Goal: Book appointment/travel/reservation

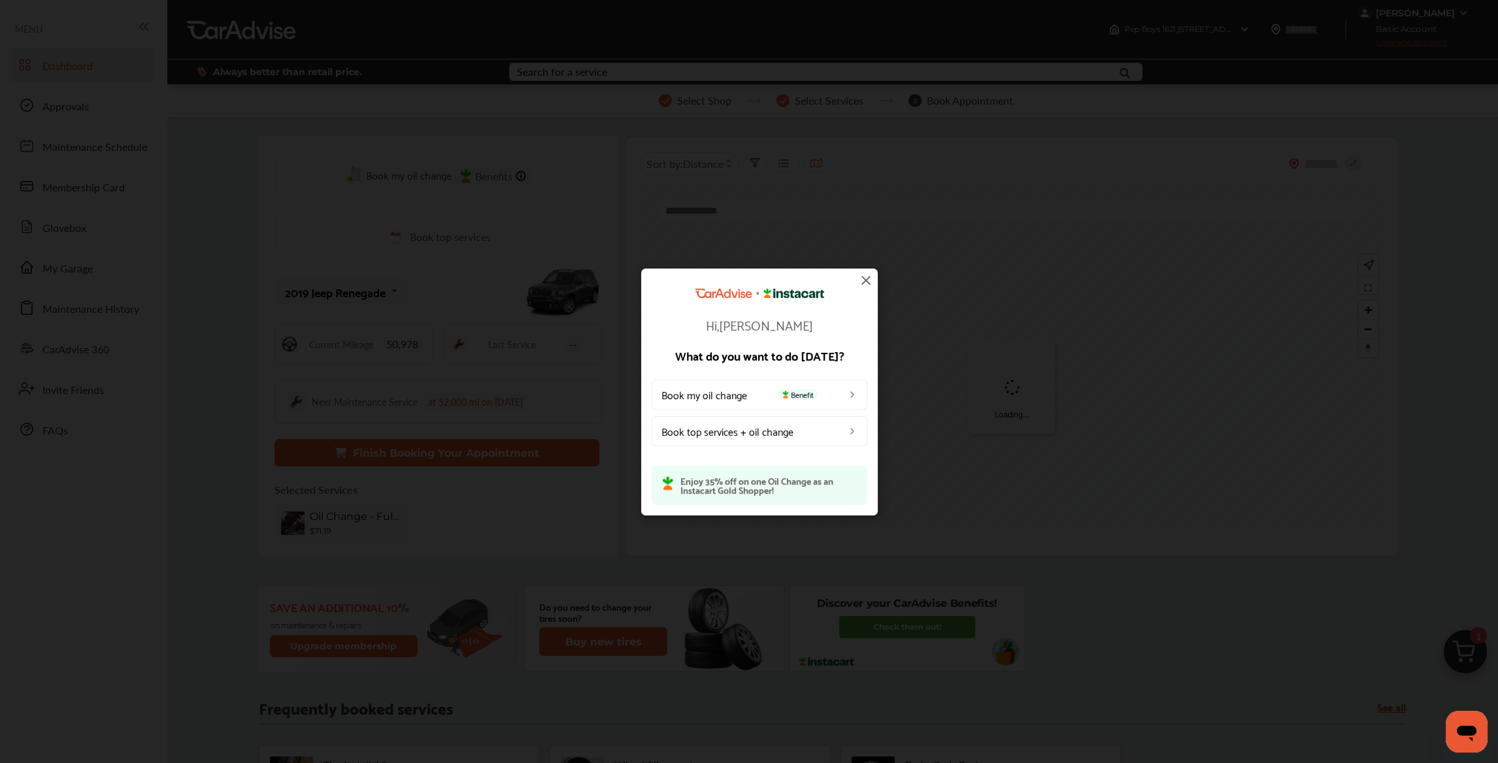
click at [866, 280] on img at bounding box center [866, 280] width 16 height 16
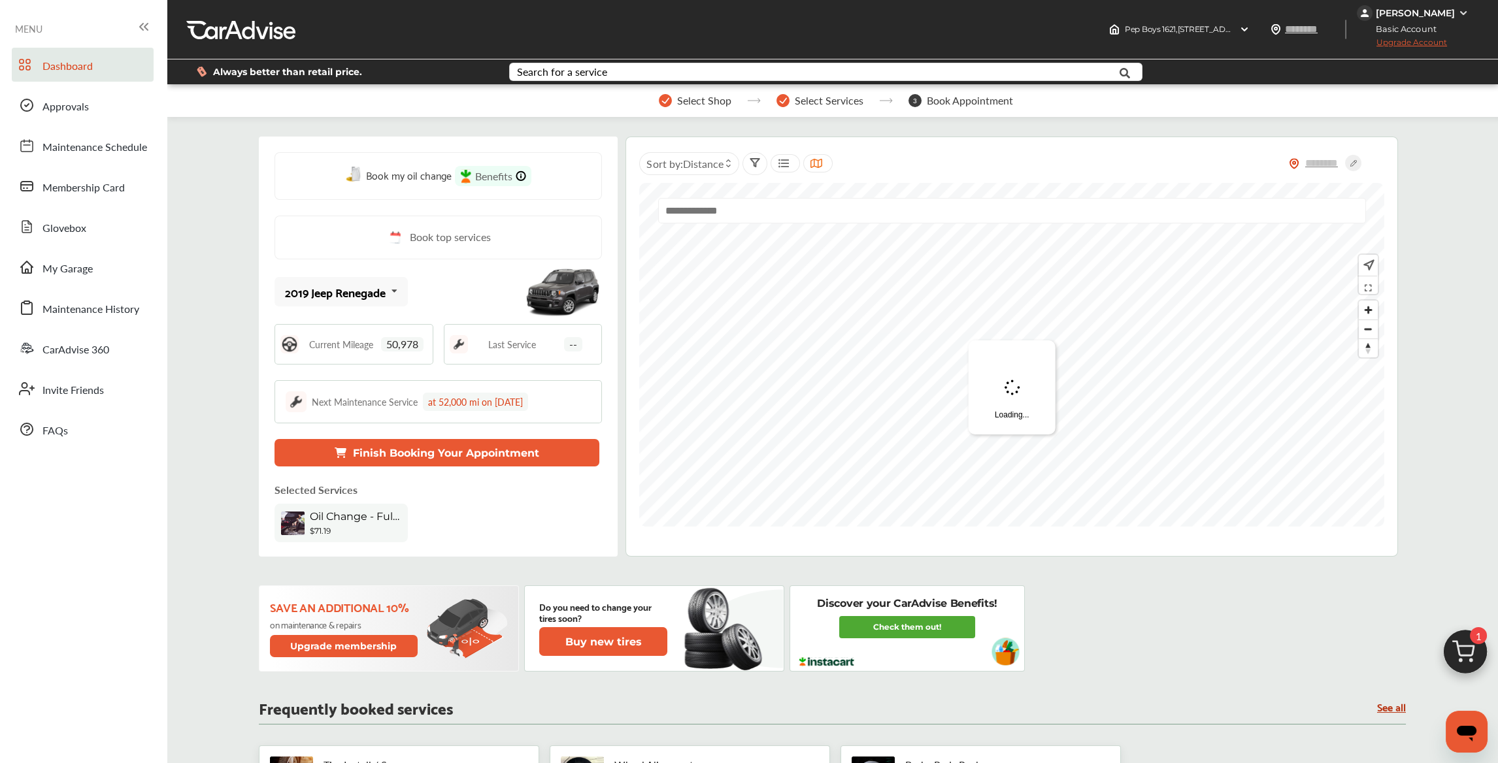
click at [493, 446] on button "Finish Booking Your Appointment" at bounding box center [436, 452] width 325 height 27
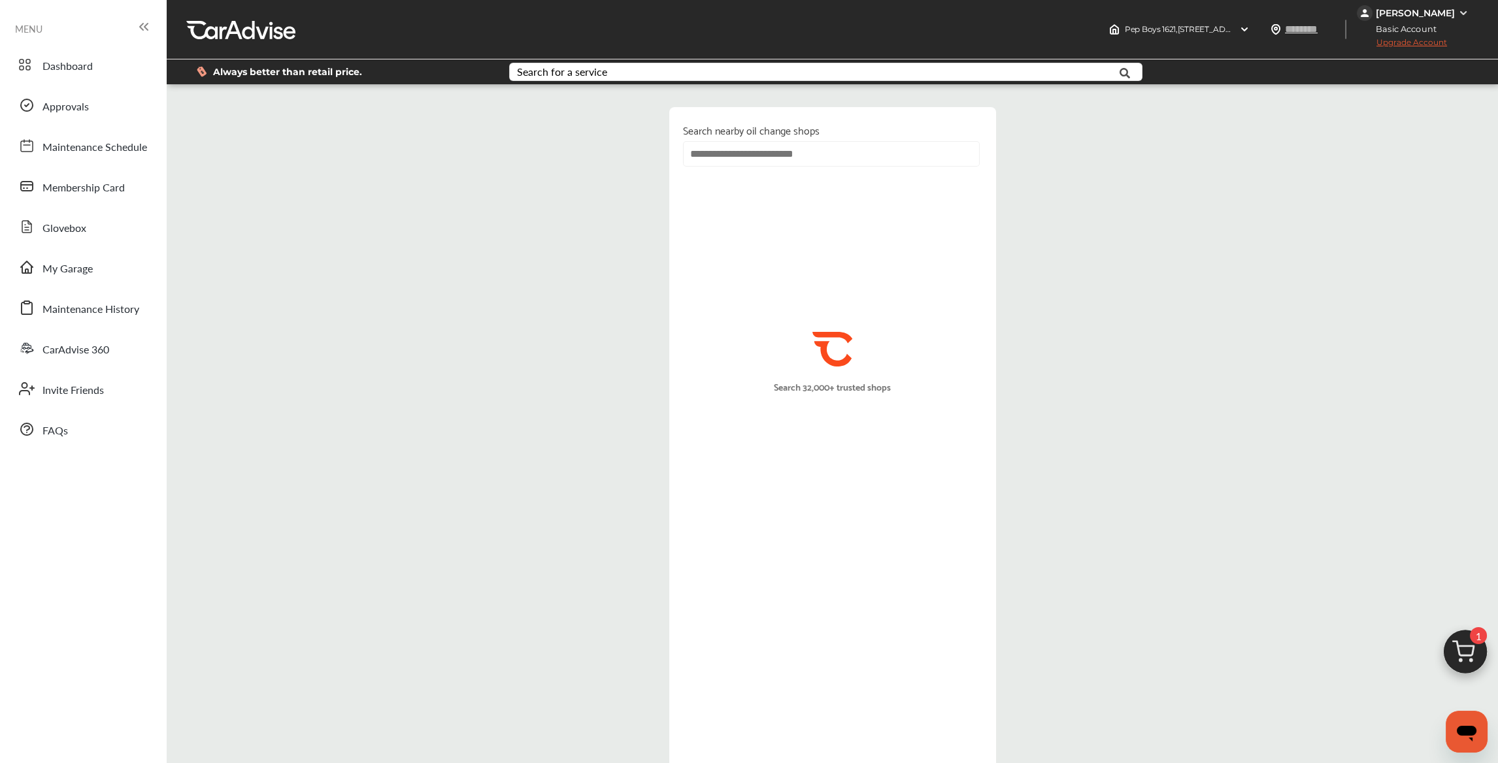
click at [727, 153] on input "text" at bounding box center [831, 153] width 297 height 25
click at [715, 154] on input "text" at bounding box center [831, 153] width 297 height 25
click at [900, 153] on input "text" at bounding box center [831, 153] width 297 height 25
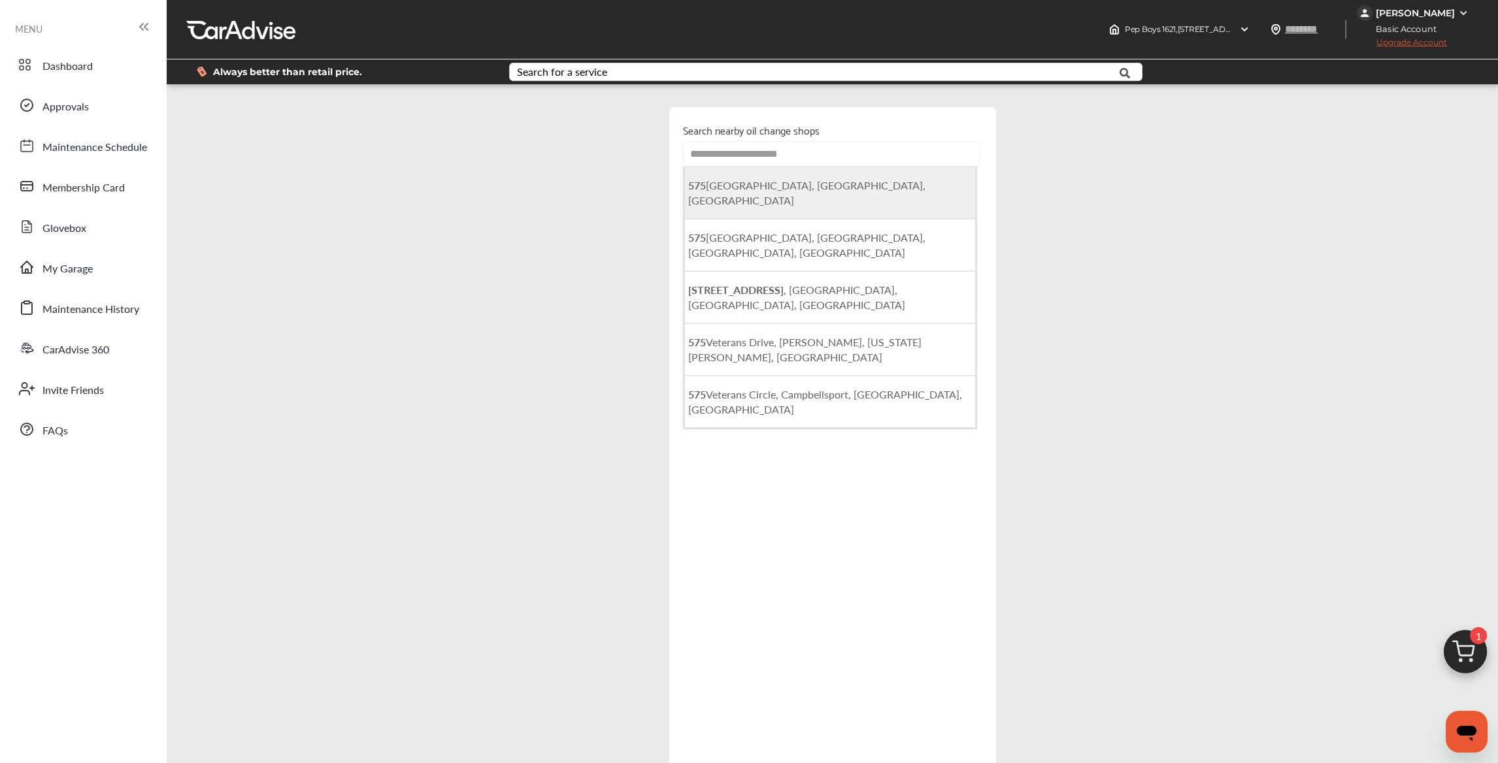
click at [900, 177] on li "[STREET_ADDRESS]" at bounding box center [829, 193] width 291 height 52
type input "**********"
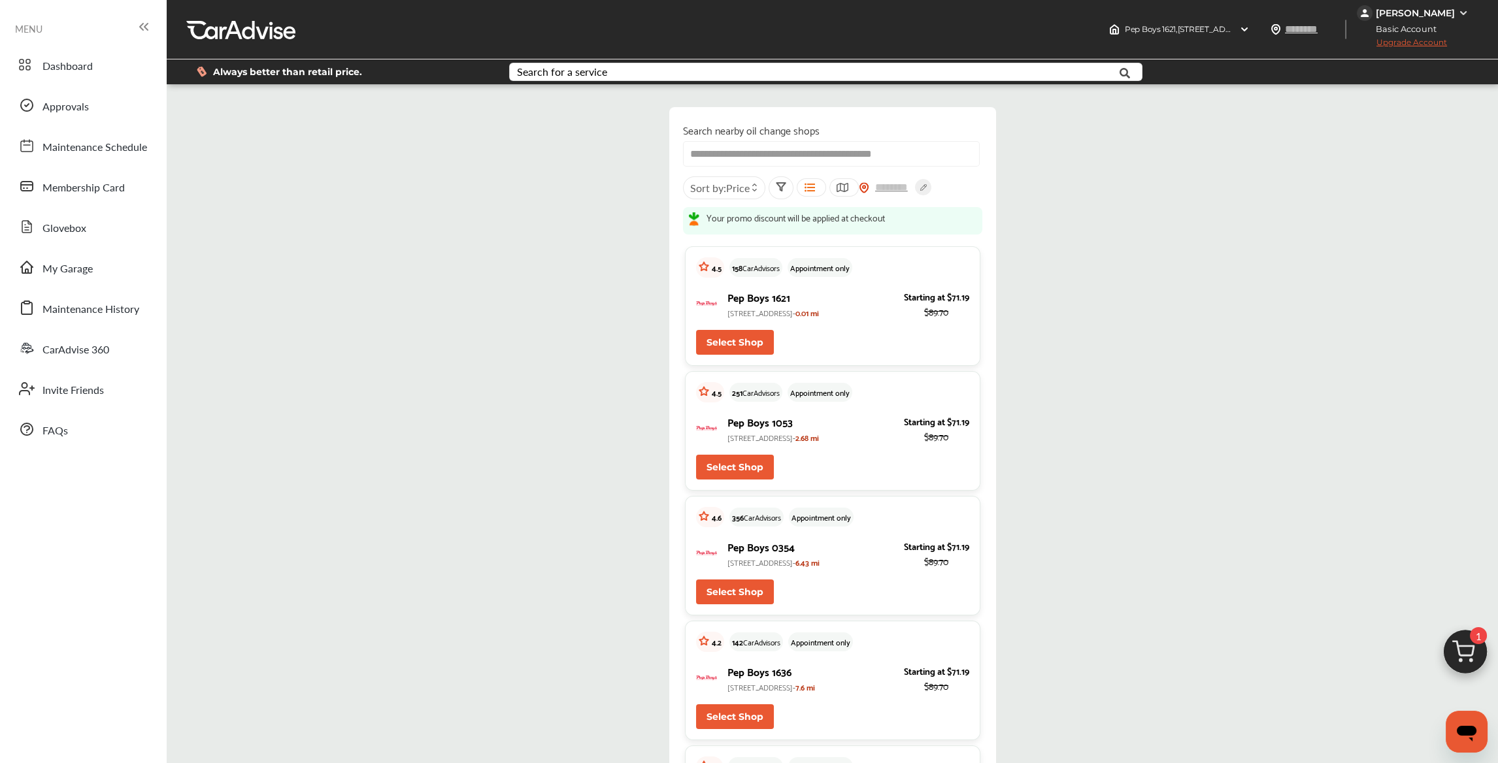
click at [747, 353] on button "Select Shop" at bounding box center [735, 342] width 78 height 25
type input "*****"
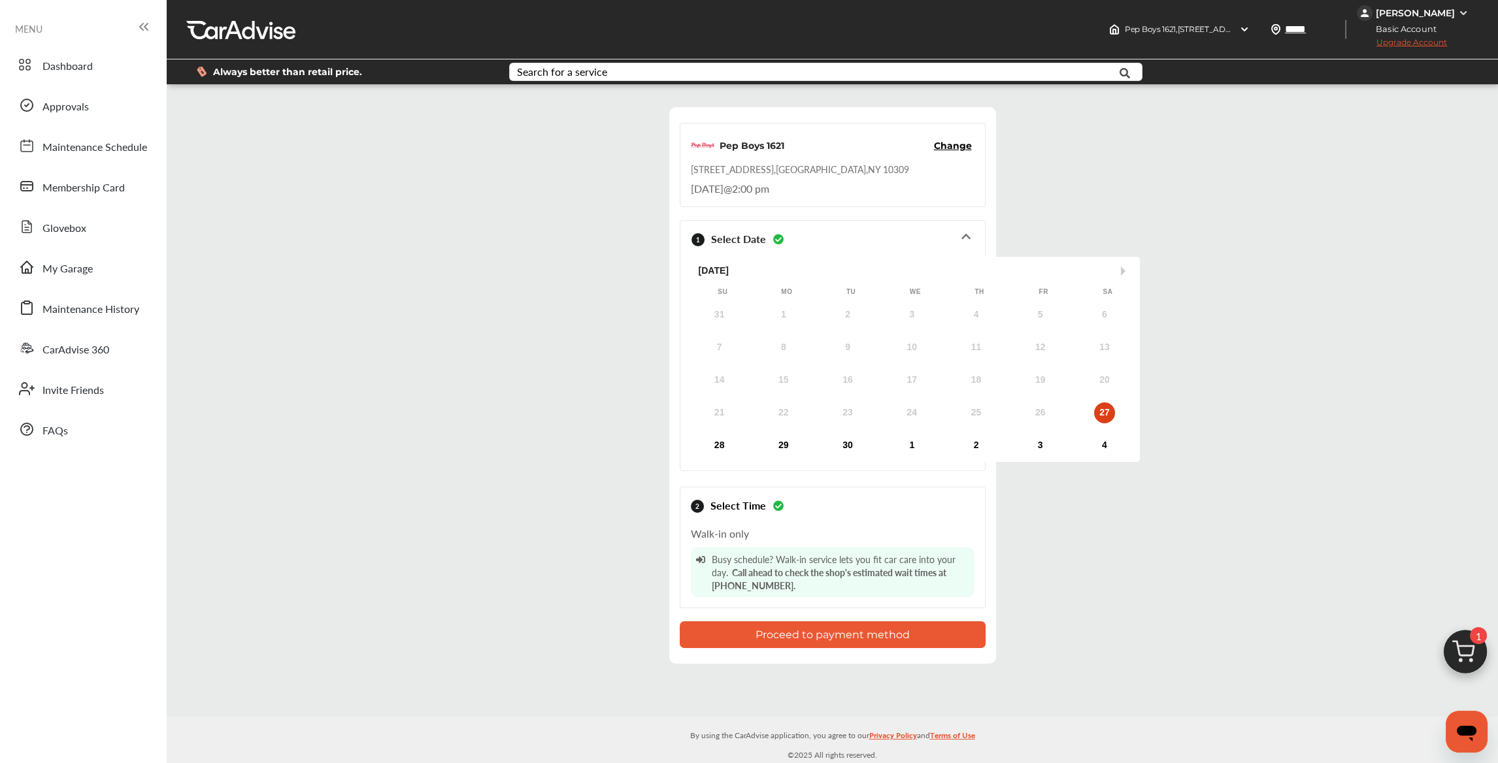
click at [1111, 408] on div "27" at bounding box center [1104, 412] width 21 height 21
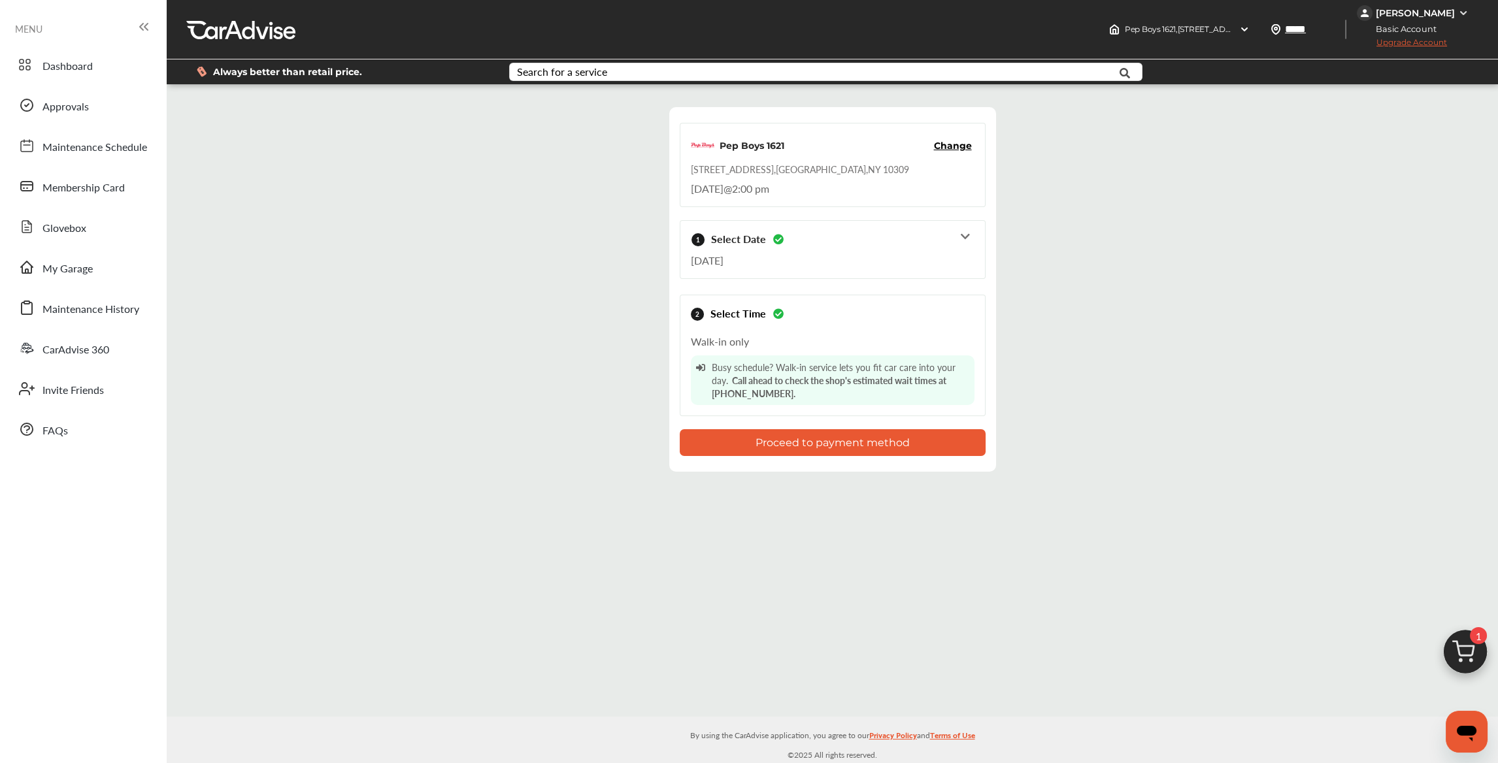
click at [961, 238] on icon at bounding box center [965, 236] width 12 height 10
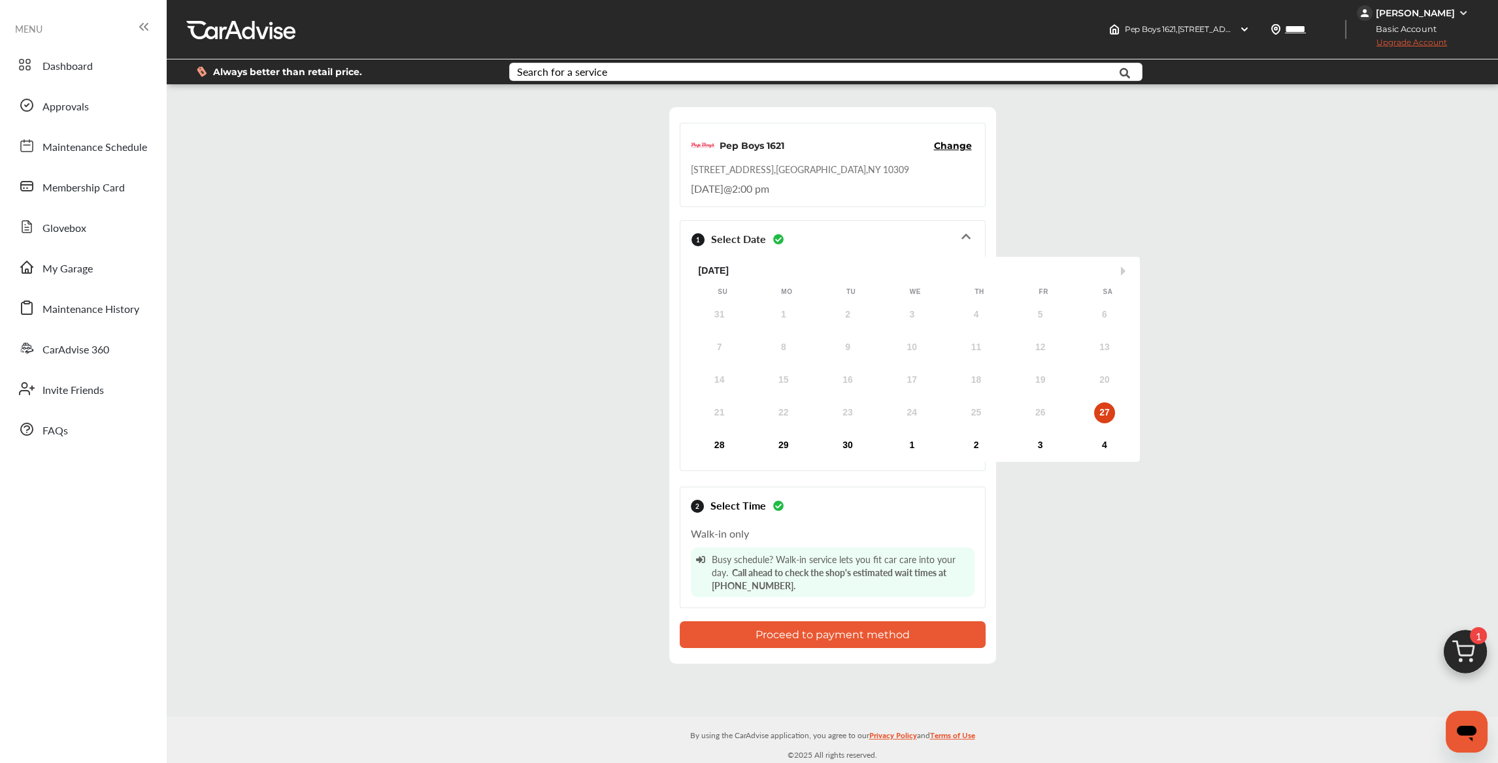
click at [1100, 414] on div "27" at bounding box center [1104, 412] width 21 height 21
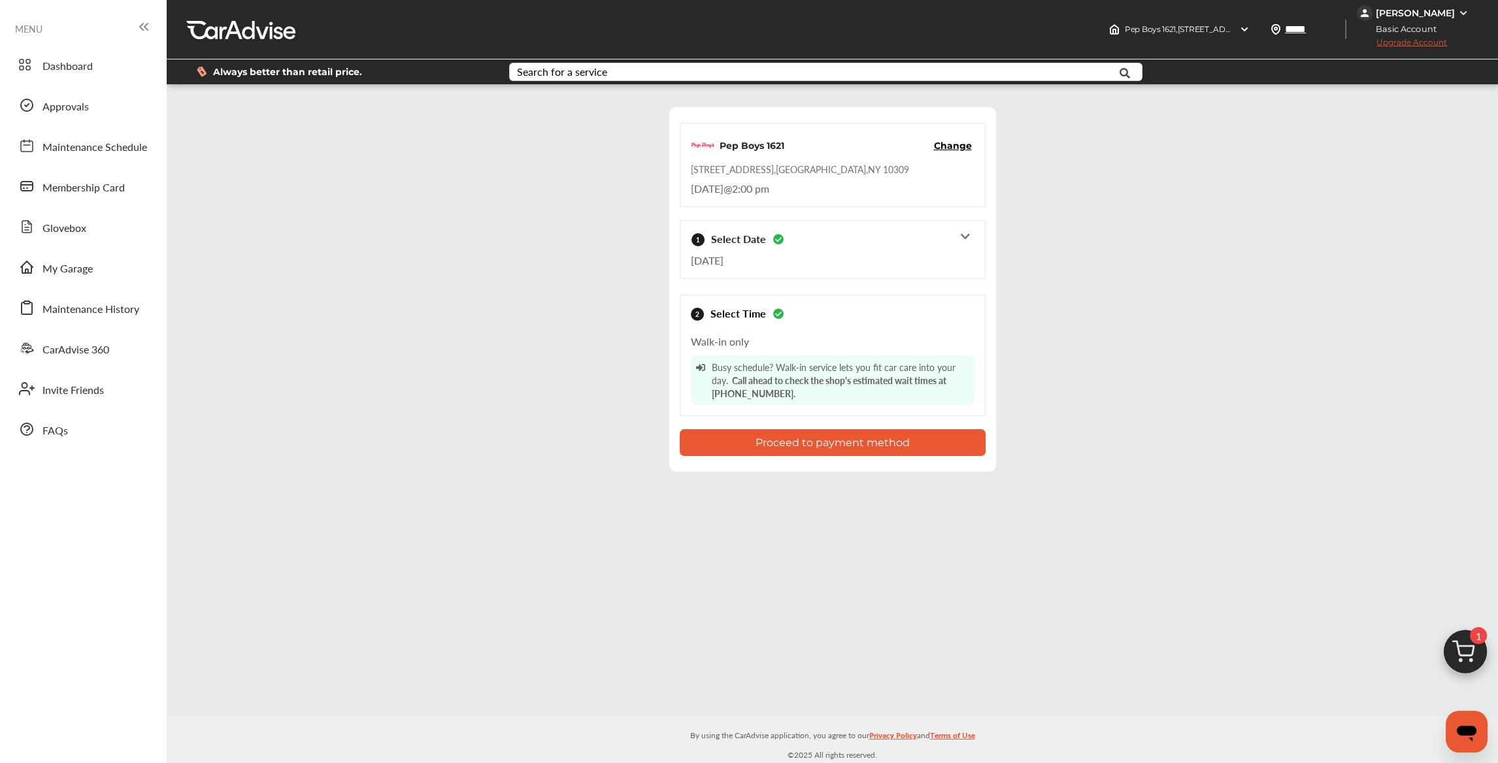
click at [966, 237] on icon at bounding box center [965, 236] width 12 height 10
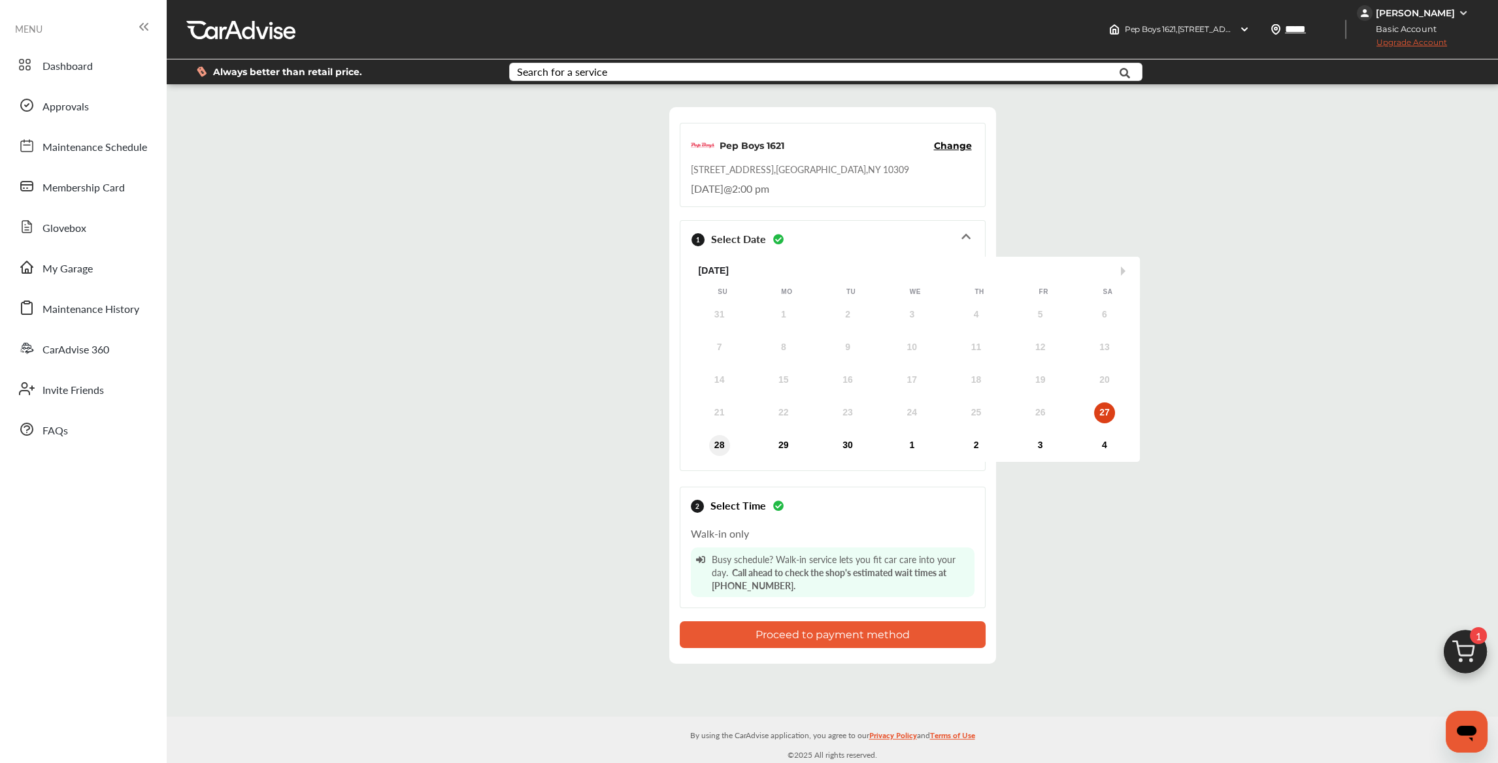
click at [720, 442] on div "28" at bounding box center [719, 445] width 21 height 21
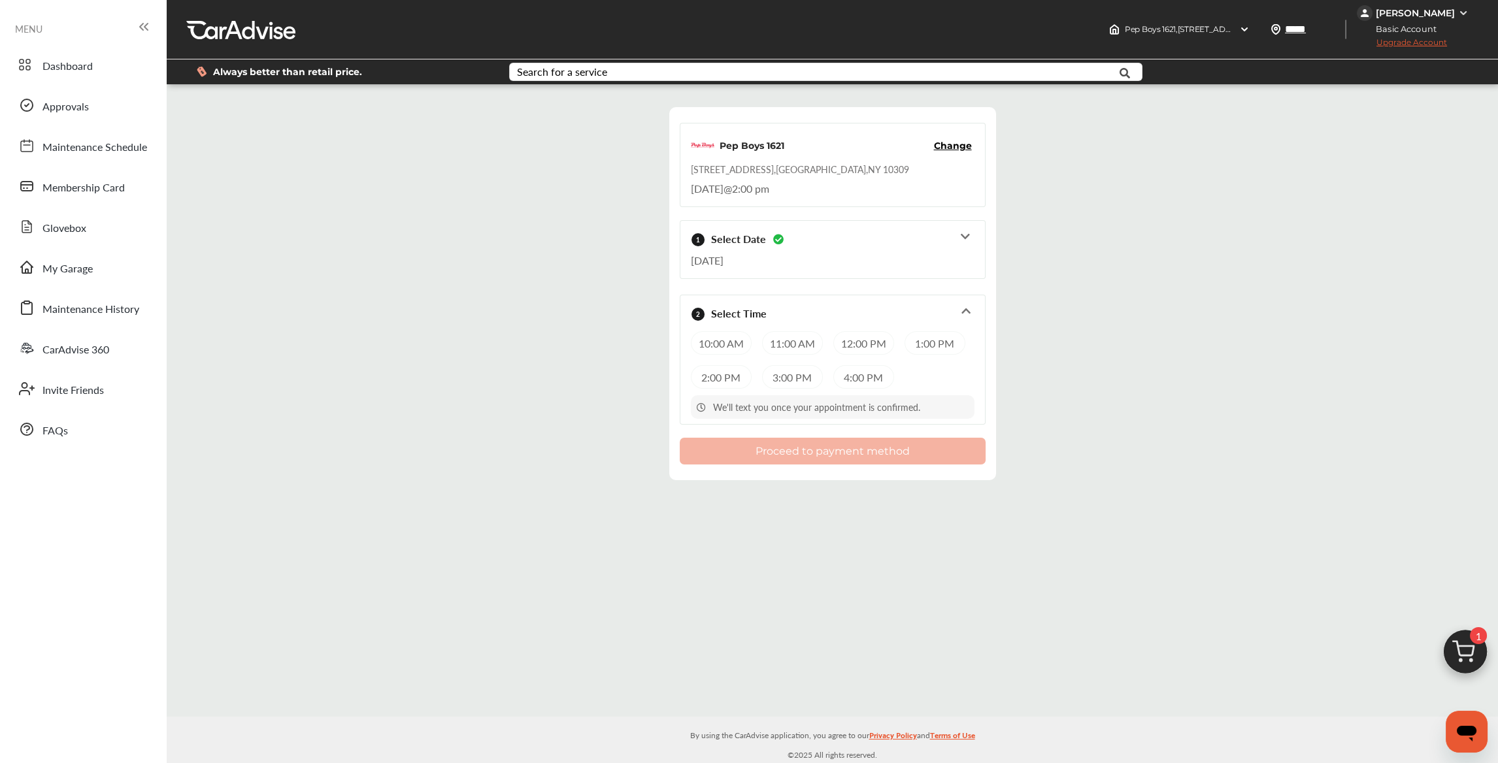
click at [964, 234] on icon at bounding box center [965, 236] width 12 height 10
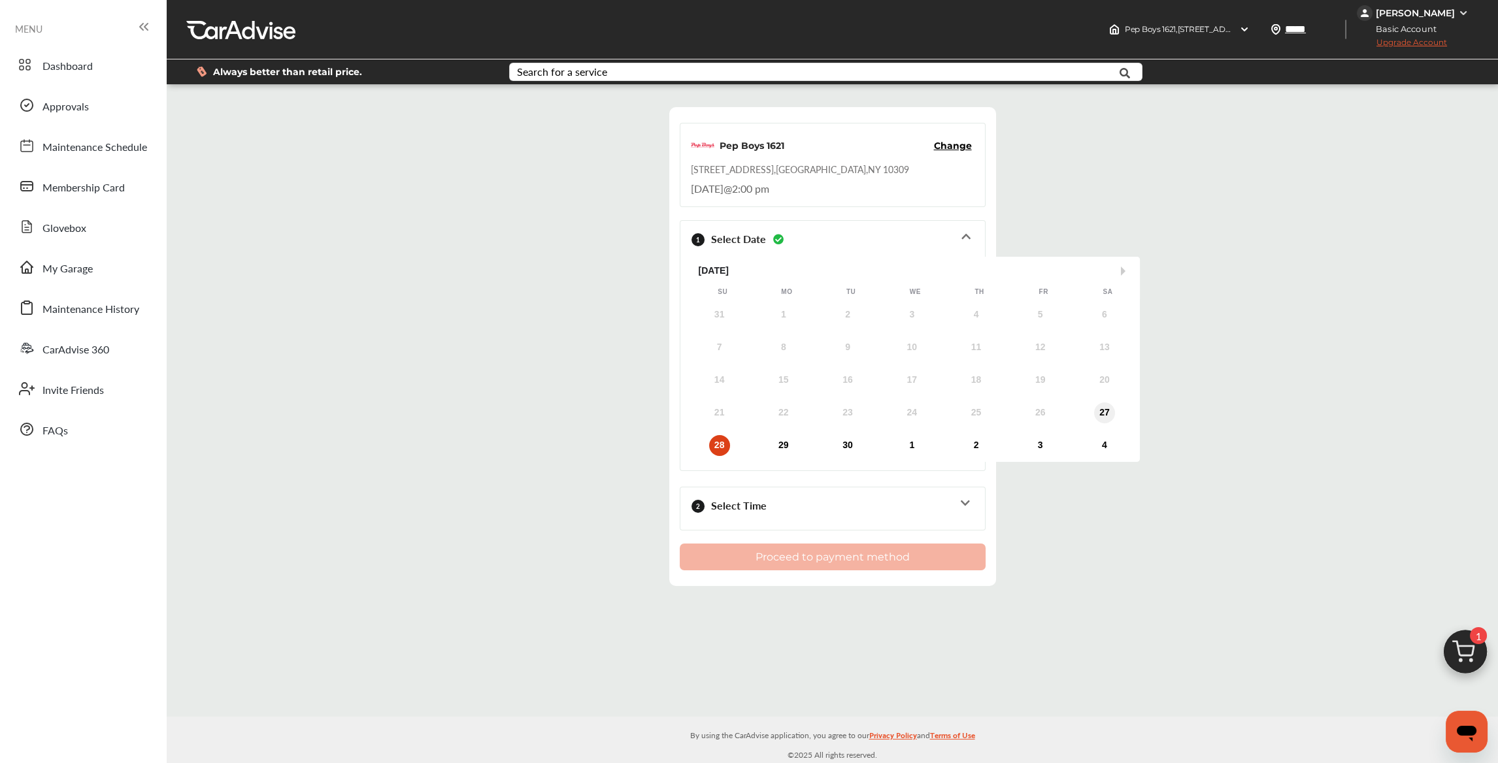
click at [1107, 404] on div "27" at bounding box center [1104, 412] width 21 height 21
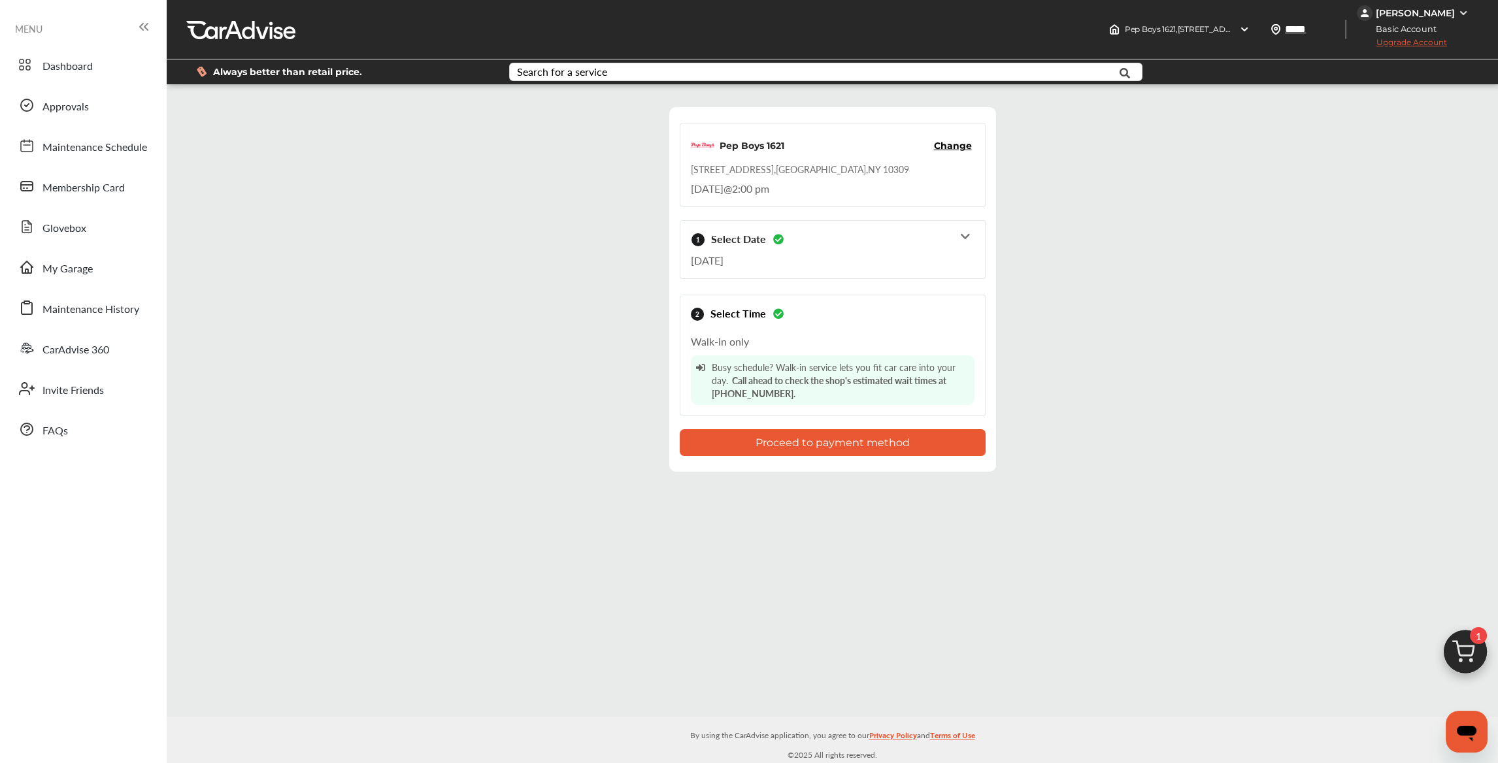
click at [964, 235] on icon at bounding box center [965, 236] width 12 height 10
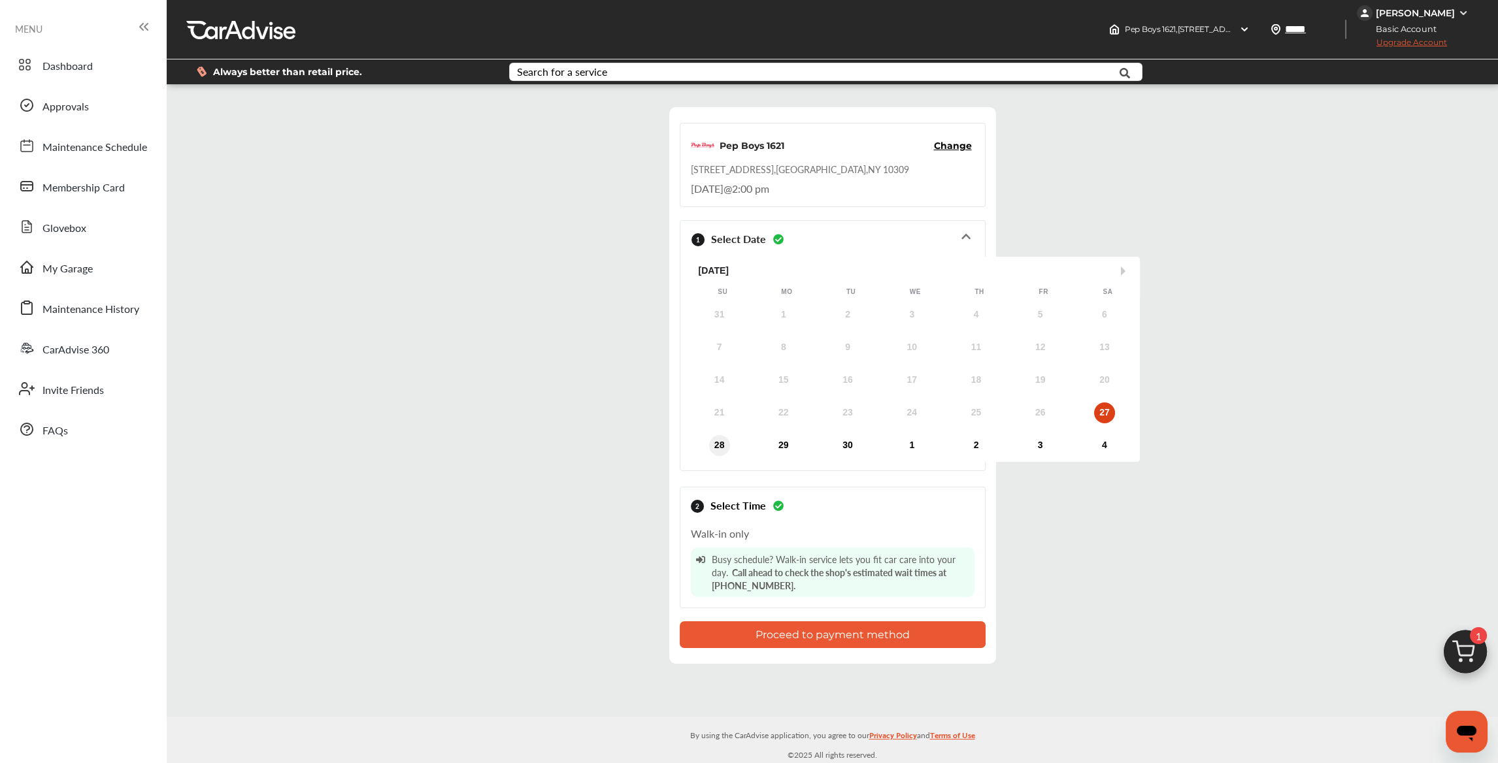
click at [725, 440] on div "28" at bounding box center [719, 445] width 21 height 21
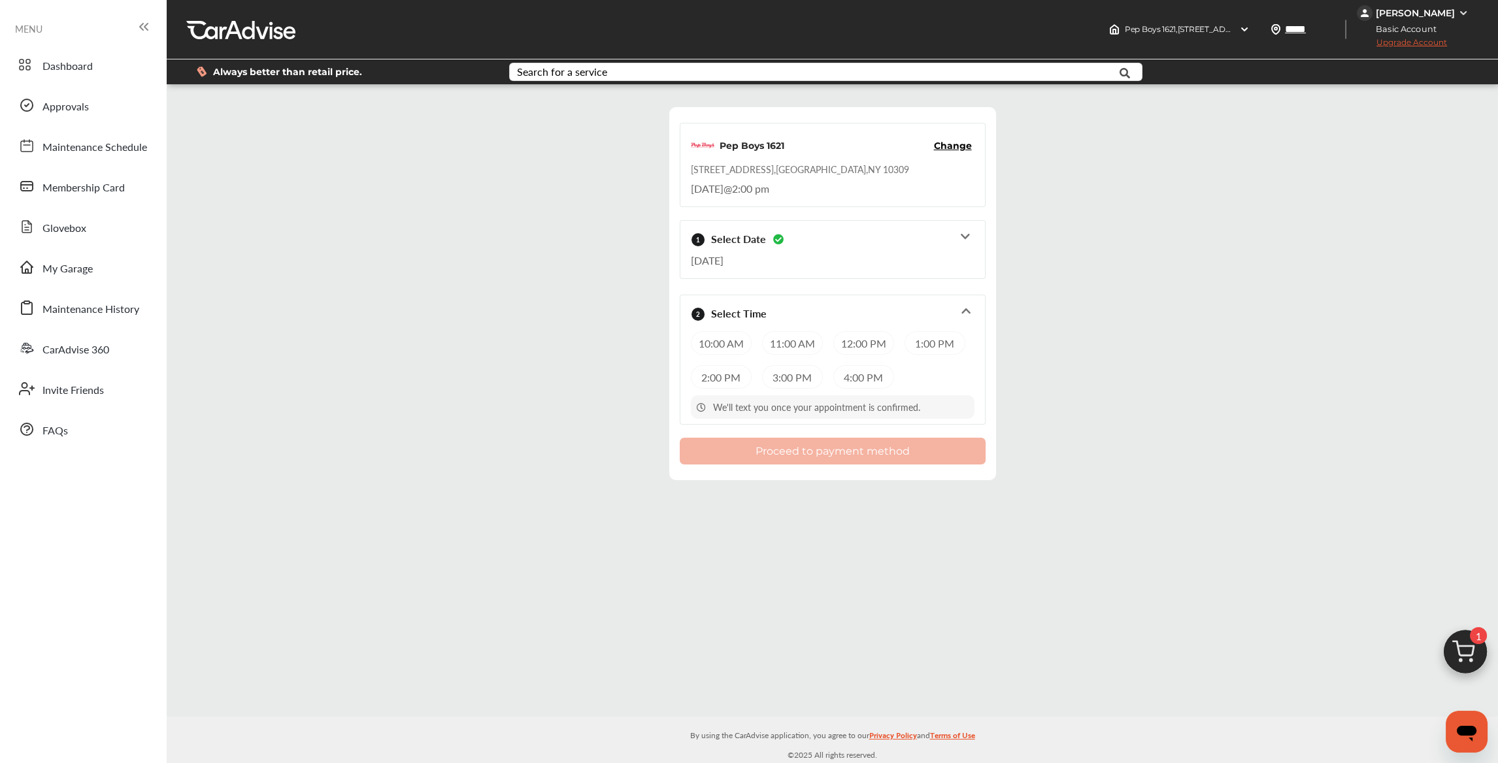
click at [720, 345] on div "10:00 AM" at bounding box center [721, 343] width 61 height 24
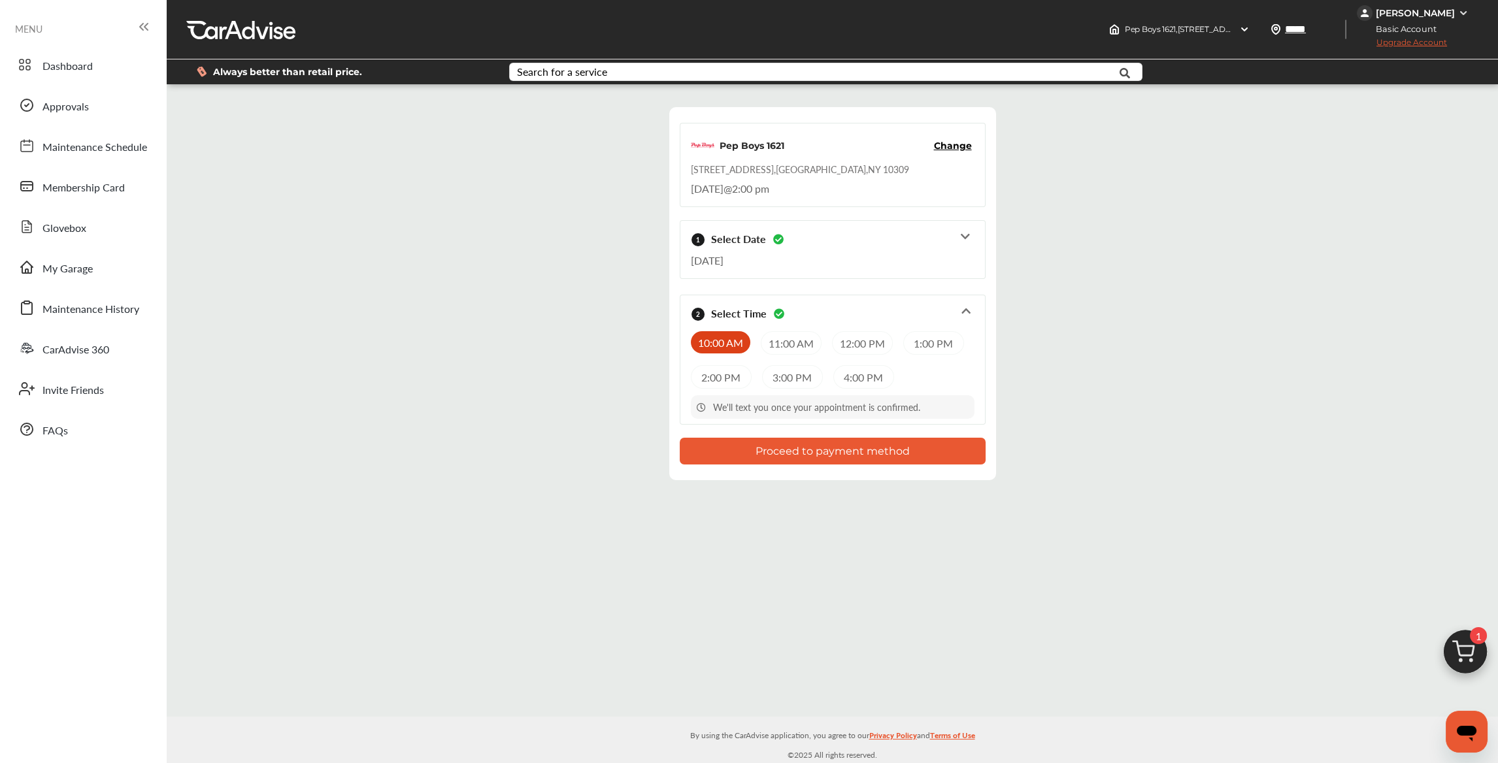
click at [811, 453] on button "Proceed to payment method" at bounding box center [833, 451] width 306 height 27
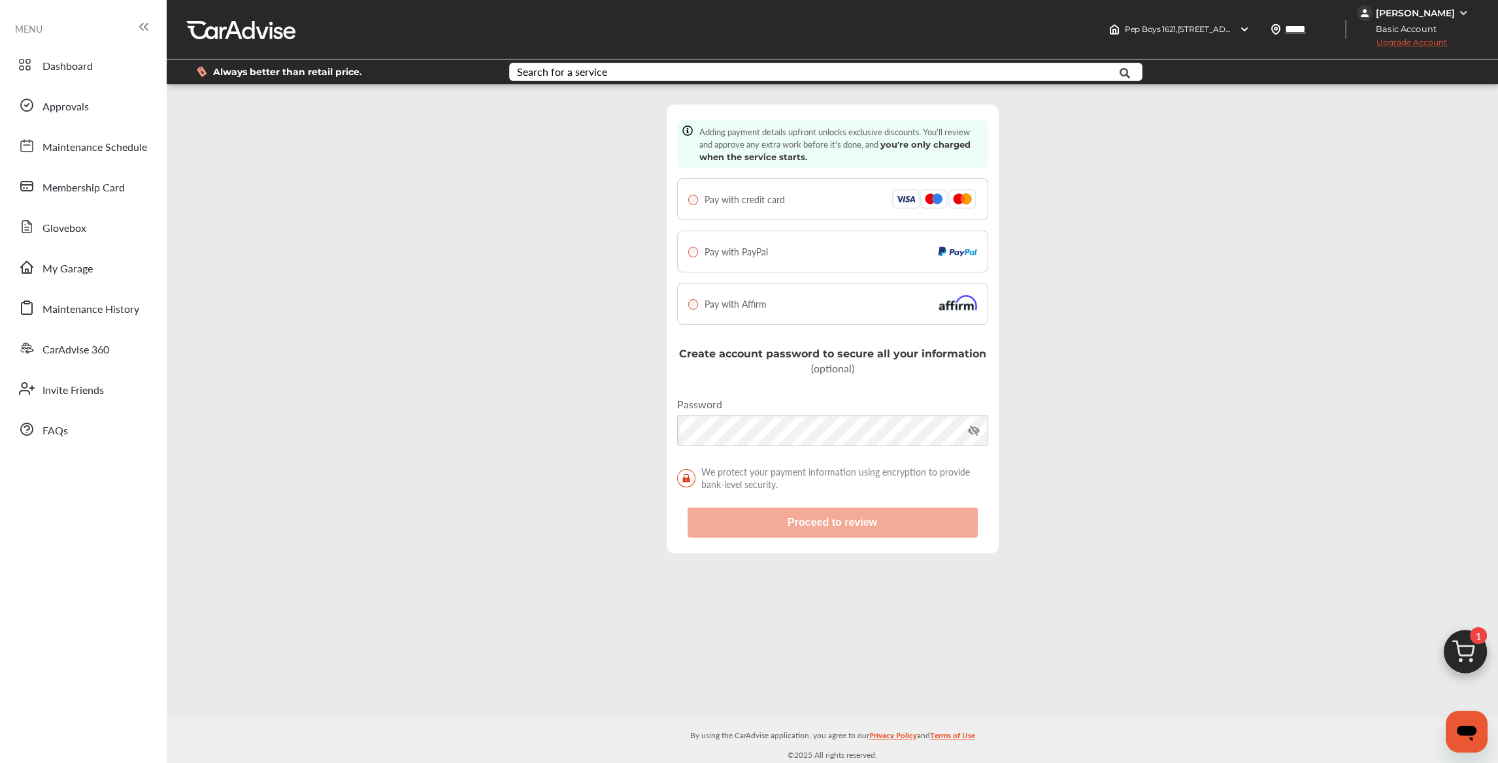
click at [1402, 13] on div "[PERSON_NAME]" at bounding box center [1414, 13] width 79 height 12
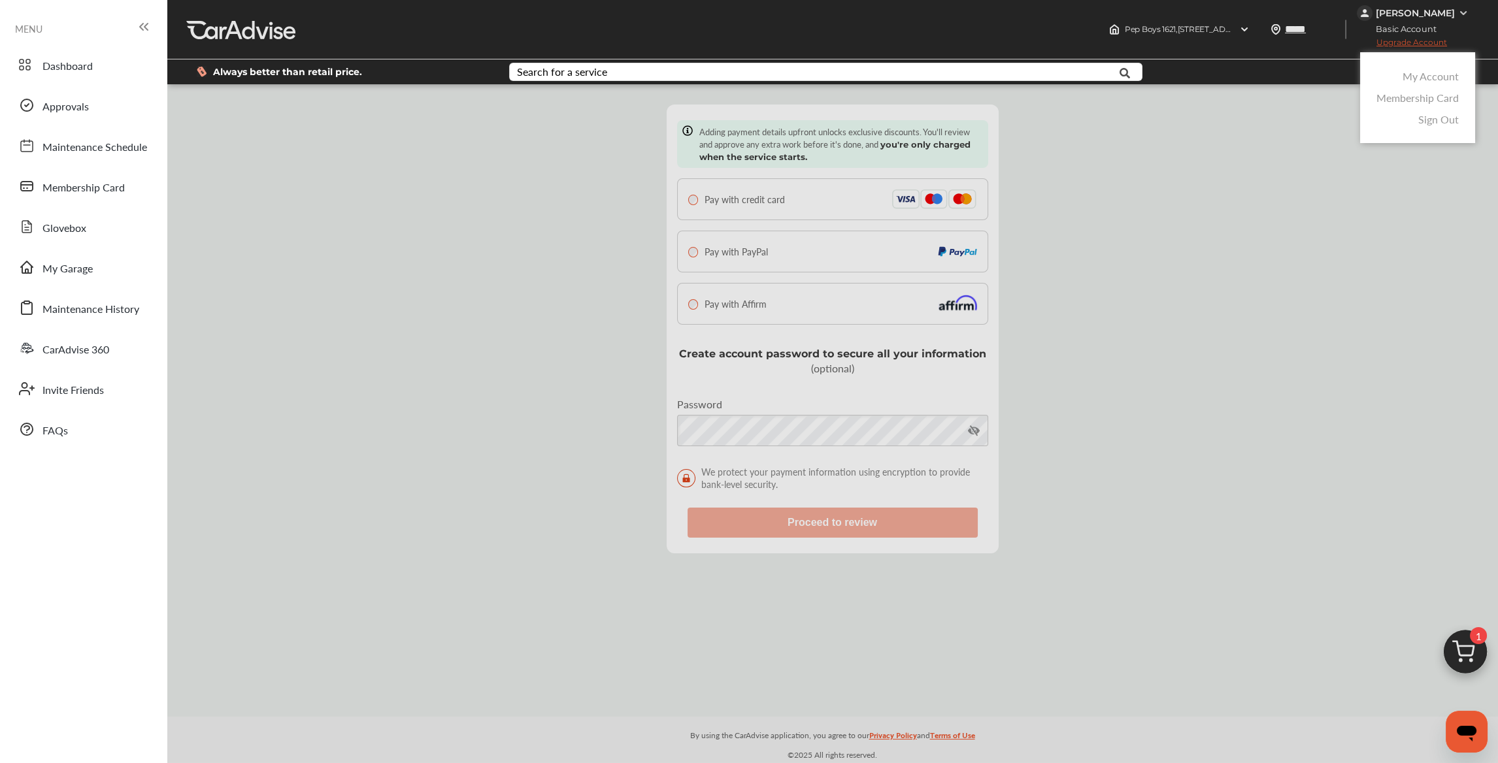
click at [687, 198] on div at bounding box center [749, 414] width 1498 height 829
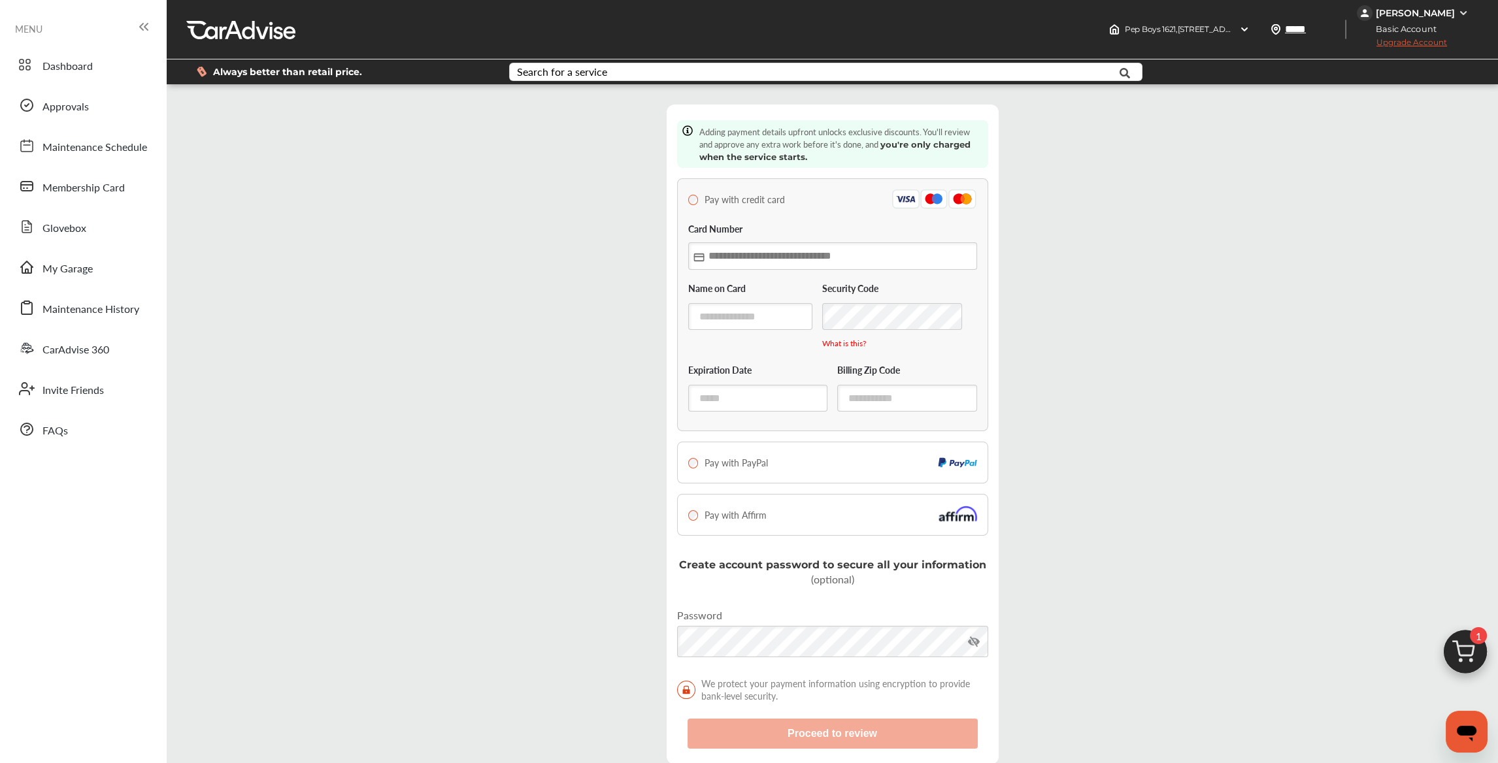
click at [709, 252] on input "text" at bounding box center [832, 255] width 289 height 27
click at [707, 254] on input "text" at bounding box center [832, 255] width 289 height 27
type input "**********"
click at [721, 311] on input "text" at bounding box center [750, 316] width 125 height 27
type input "**********"
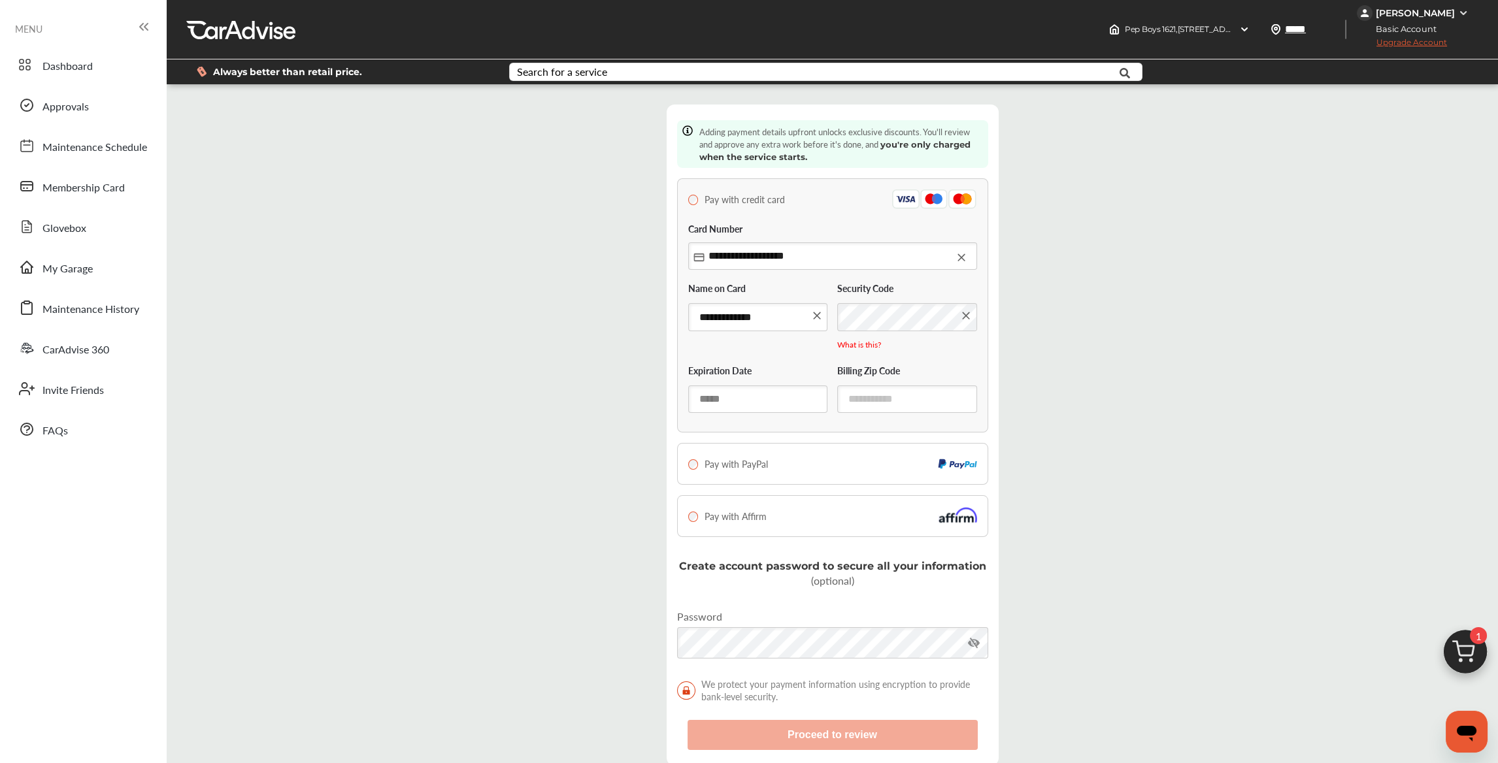
click at [714, 397] on input "text" at bounding box center [758, 399] width 140 height 27
type input "*****"
click at [908, 395] on input "text" at bounding box center [907, 399] width 140 height 27
type input "*"
type input "*****"
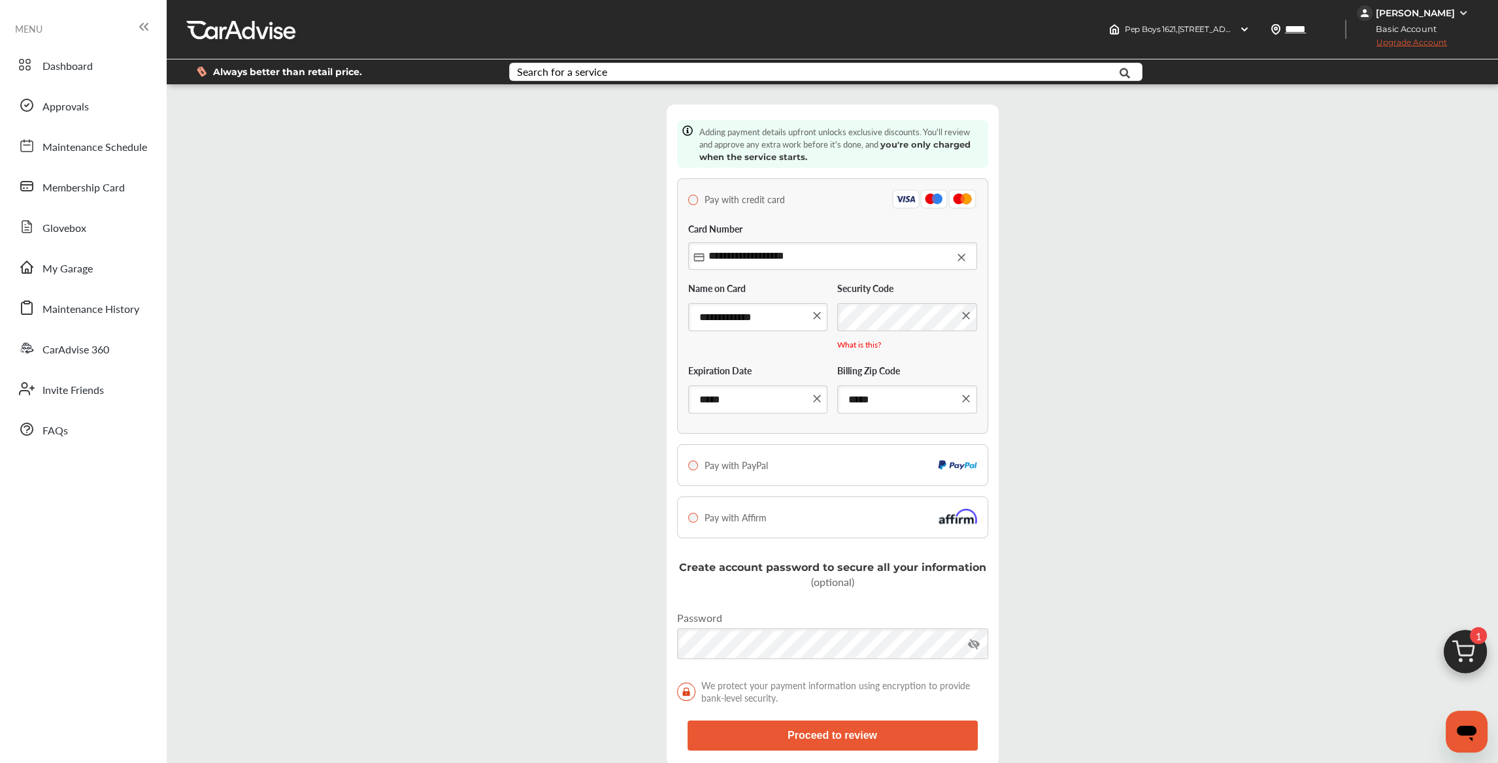
click at [836, 733] on button "Proceed to review" at bounding box center [832, 736] width 290 height 30
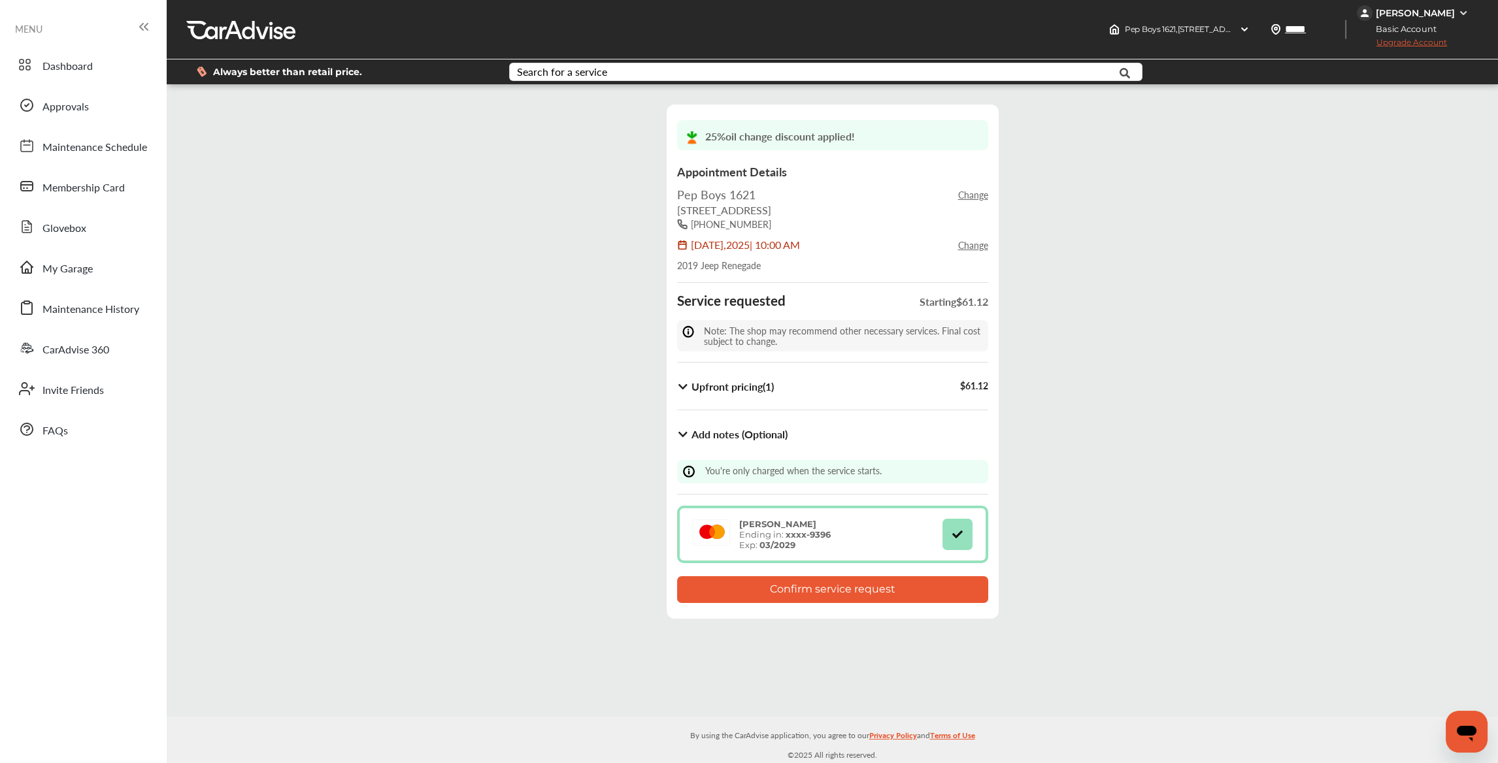
click at [821, 593] on button "Confirm service request" at bounding box center [832, 589] width 311 height 27
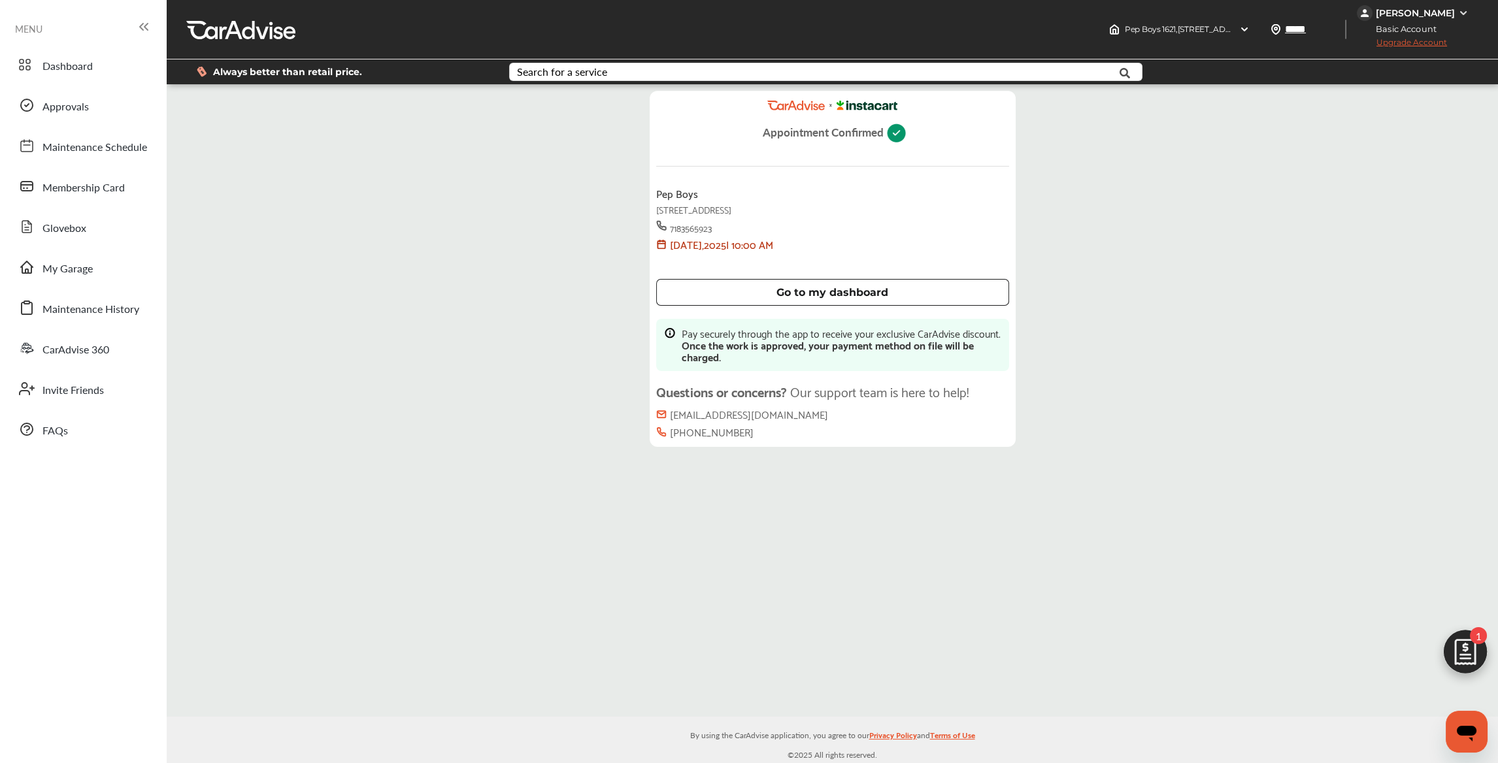
scroll to position [179, 0]
